Goal: Task Accomplishment & Management: Manage account settings

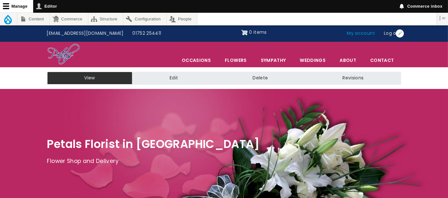
click at [362, 33] on link "My account" at bounding box center [360, 33] width 37 height 12
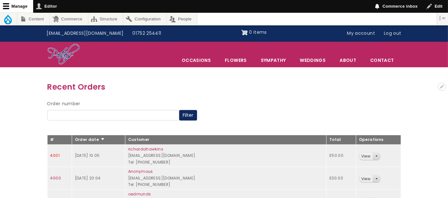
click at [54, 155] on link "4001" at bounding box center [54, 155] width 9 height 5
